Goal: Register for event/course

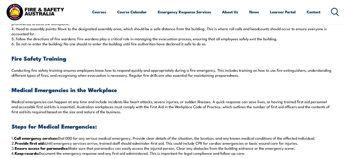
scroll to position [303, 0]
click at [138, 10] on link "Course Calendar" at bounding box center [132, 12] width 30 height 12
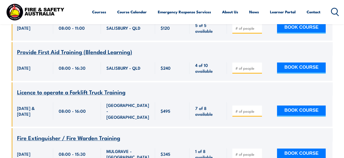
scroll to position [1658, 0]
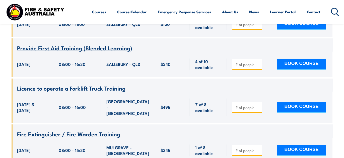
click at [334, 11] on icon at bounding box center [335, 12] width 8 height 8
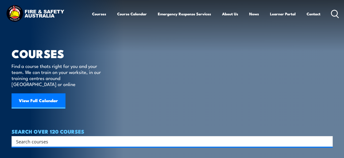
click at [179, 137] on input "Search input" at bounding box center [169, 141] width 306 height 8
type input "fire warden"
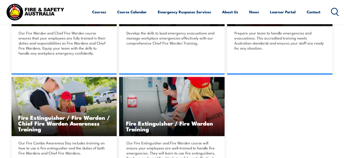
scroll to position [226, 0]
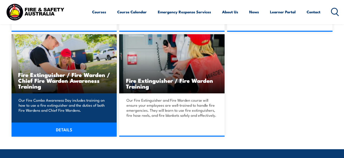
click at [78, 128] on link "DETAILS" at bounding box center [65, 129] width 106 height 14
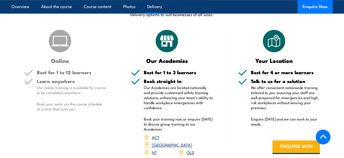
scroll to position [653, 0]
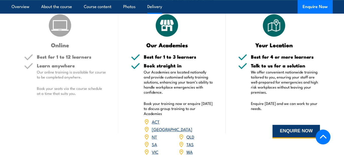
click at [295, 125] on button "ENQUIRE NOW" at bounding box center [296, 132] width 47 height 14
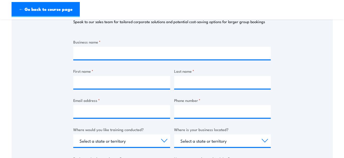
scroll to position [75, 0]
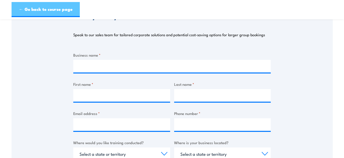
click at [26, 9] on link "← Go back to course page" at bounding box center [46, 9] width 68 height 15
